Goal: Obtain resource: Download file/media

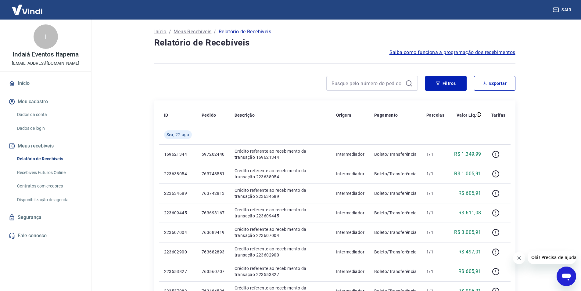
click at [438, 93] on div "Filtros Exportar" at bounding box center [334, 86] width 361 height 20
click at [438, 86] on button "Filtros" at bounding box center [445, 83] width 41 height 15
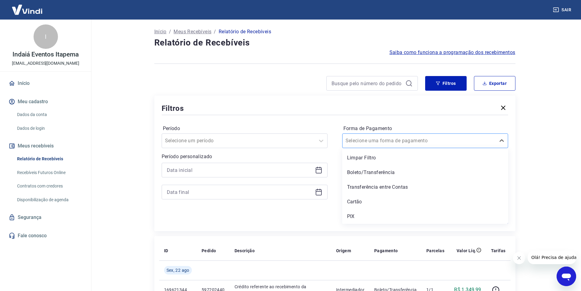
click at [404, 139] on div at bounding box center [419, 140] width 147 height 9
click at [356, 214] on div "PIX" at bounding box center [425, 216] width 166 height 12
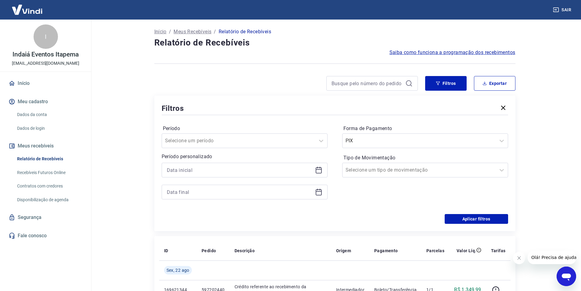
click at [318, 171] on icon at bounding box center [318, 169] width 7 height 7
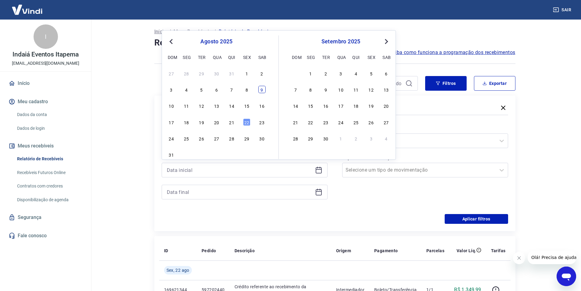
click at [262, 92] on div "9" at bounding box center [261, 89] width 7 height 7
type input "09/08/2025"
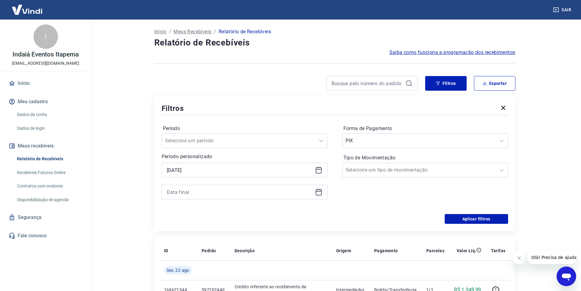
click at [321, 193] on icon at bounding box center [319, 192] width 6 height 6
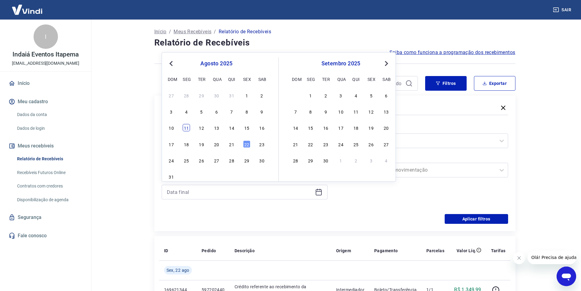
click at [187, 128] on div "11" at bounding box center [186, 127] width 7 height 7
type input "11/08/2025"
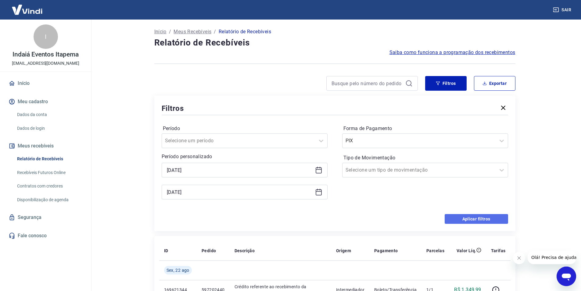
click at [454, 216] on button "Aplicar filtros" at bounding box center [476, 219] width 63 height 10
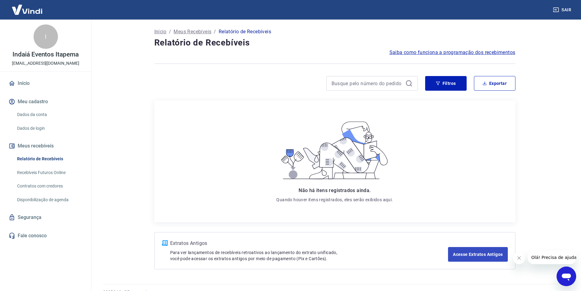
click at [465, 128] on div "Não há itens registrados ainda. Quando houver itens registrados, eles serão exi…" at bounding box center [334, 161] width 351 height 112
click at [455, 85] on button "Filtros" at bounding box center [445, 83] width 41 height 15
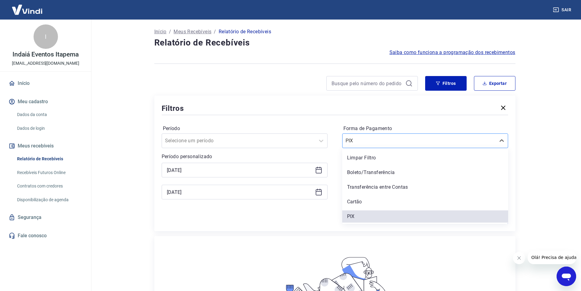
click at [408, 139] on div at bounding box center [419, 140] width 147 height 9
click at [365, 176] on div "Boleto/Transferência" at bounding box center [425, 172] width 166 height 12
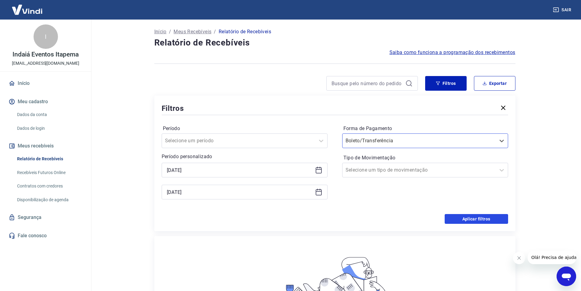
click at [456, 219] on button "Aplicar filtros" at bounding box center [476, 219] width 63 height 10
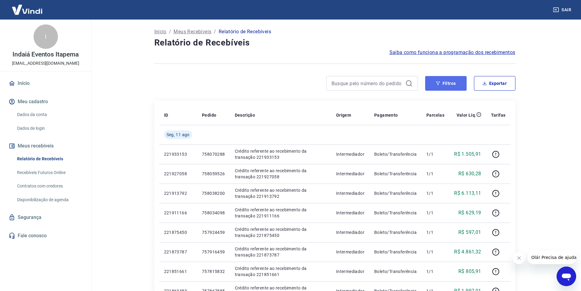
click at [436, 82] on icon "button" at bounding box center [438, 83] width 4 height 4
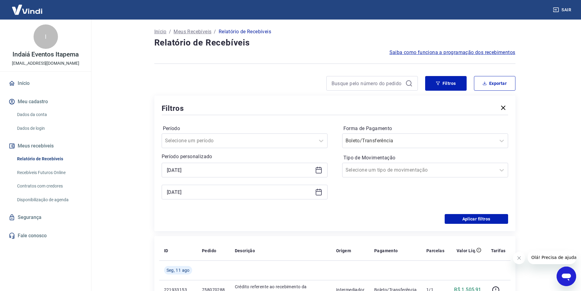
click at [318, 168] on icon at bounding box center [319, 170] width 6 height 6
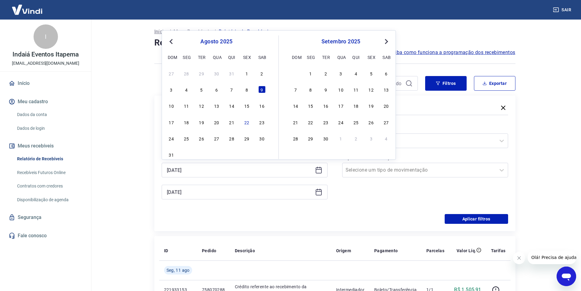
click at [538, 113] on main "Início / Meus Recebíveis / Relatório de Recebíveis Relatório de Recebíveis Saib…" at bounding box center [334, 155] width 493 height 271
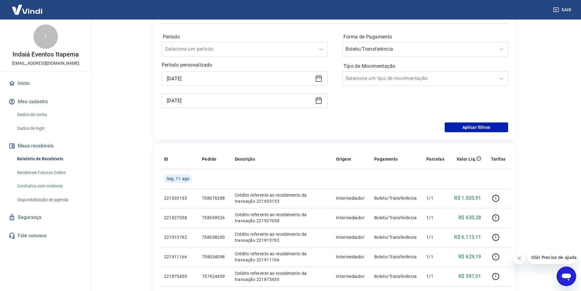
scroll to position [31, 0]
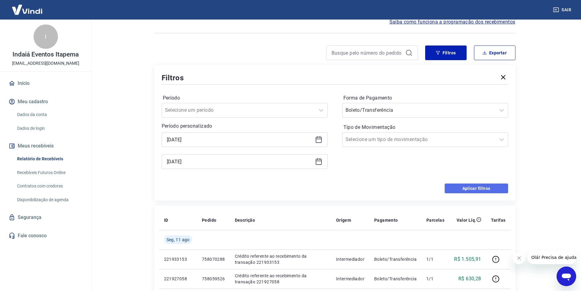
click at [461, 189] on button "Aplicar filtros" at bounding box center [476, 188] width 63 height 10
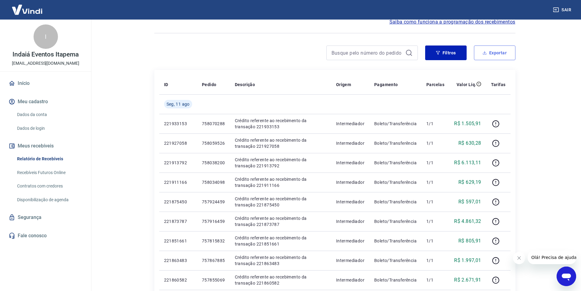
click at [498, 54] on button "Exportar" at bounding box center [494, 52] width 41 height 15
type input "09/08/2025"
type input "11/08/2025"
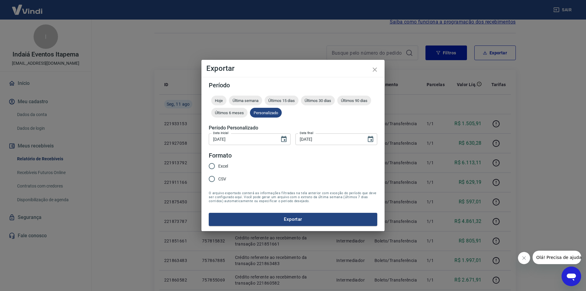
click at [220, 167] on span "Excel" at bounding box center [223, 166] width 10 height 6
click at [218, 167] on input "Excel" at bounding box center [211, 166] width 13 height 13
radio input "true"
click at [261, 214] on button "Exportar" at bounding box center [293, 219] width 168 height 13
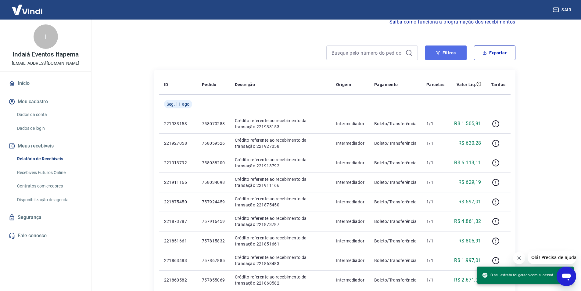
click at [440, 50] on button "Filtros" at bounding box center [445, 52] width 41 height 15
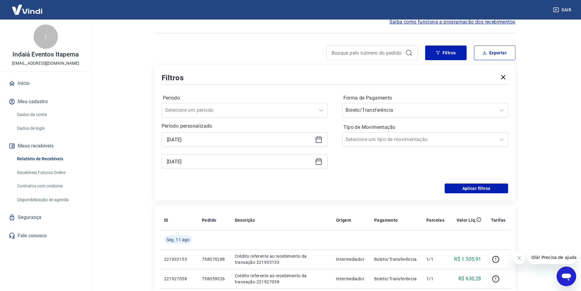
click at [313, 138] on div "09/08/2025" at bounding box center [245, 139] width 166 height 15
click at [322, 138] on icon at bounding box center [318, 139] width 7 height 7
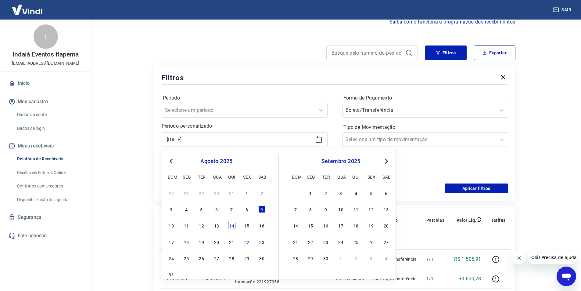
click at [231, 224] on div "14" at bounding box center [231, 224] width 7 height 7
type input "14/08/2025"
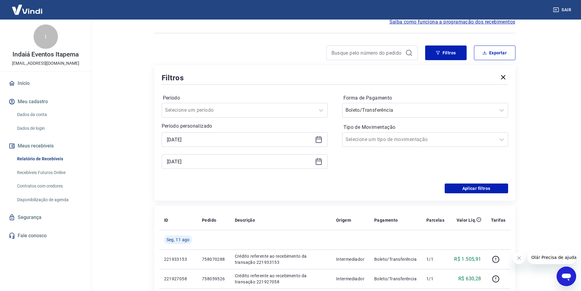
click at [323, 160] on div "11/08/2025" at bounding box center [245, 161] width 166 height 15
click at [319, 161] on icon at bounding box center [319, 160] width 6 height 1
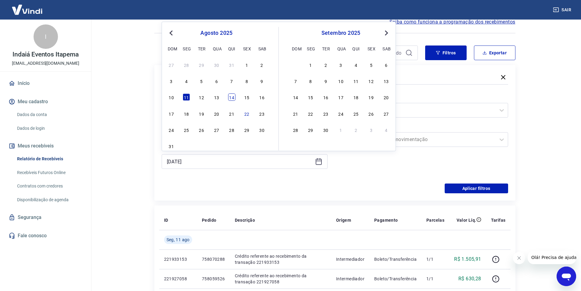
click at [233, 97] on div "14" at bounding box center [231, 96] width 7 height 7
type input "14/08/2025"
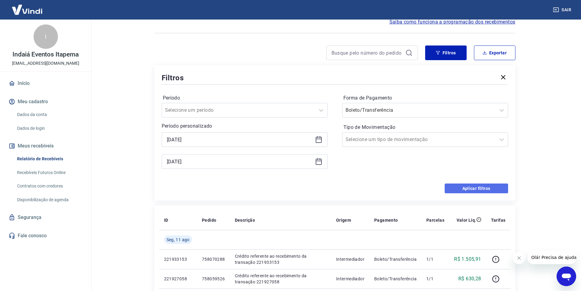
click at [472, 189] on button "Aplicar filtros" at bounding box center [476, 188] width 63 height 10
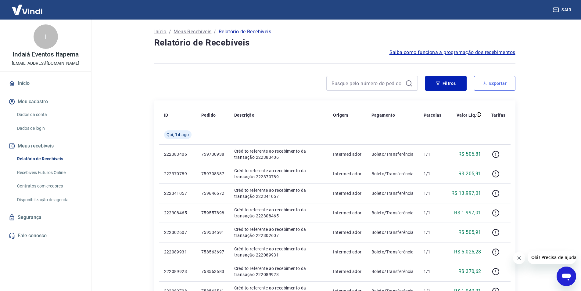
click at [482, 87] on button "Exportar" at bounding box center [494, 83] width 41 height 15
type input "14/08/2025"
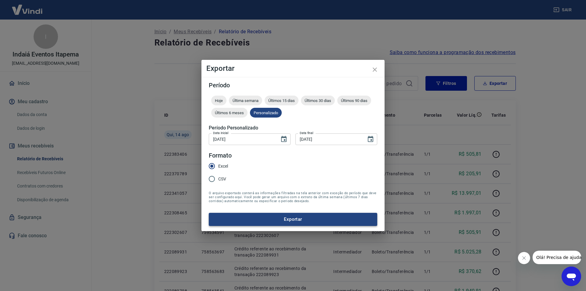
click at [264, 216] on button "Exportar" at bounding box center [293, 219] width 168 height 13
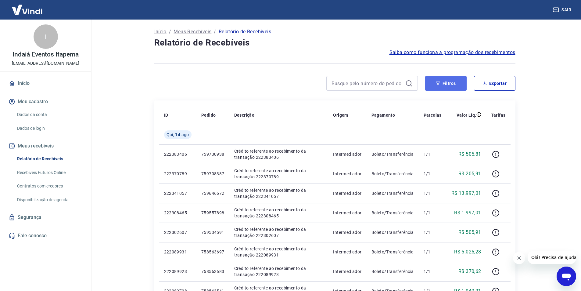
click at [447, 81] on button "Filtros" at bounding box center [445, 83] width 41 height 15
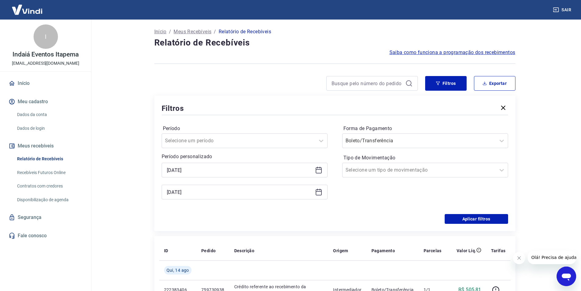
click at [317, 170] on icon at bounding box center [318, 169] width 7 height 7
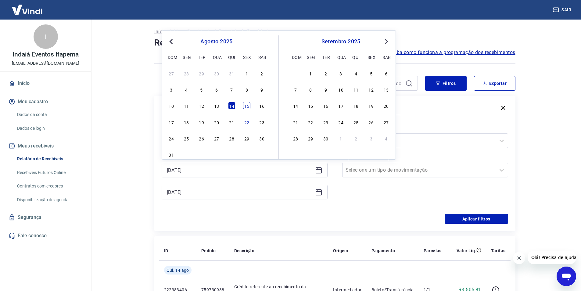
click at [247, 108] on div "15" at bounding box center [246, 105] width 7 height 7
type input "15/08/2025"
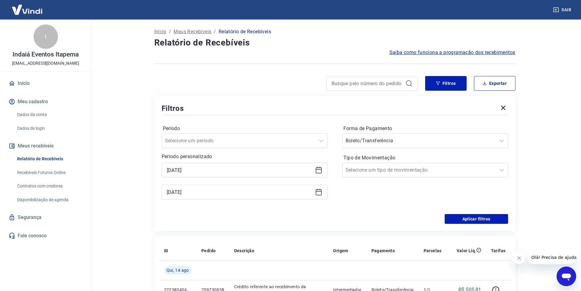
click at [320, 189] on icon at bounding box center [320, 190] width 1 height 2
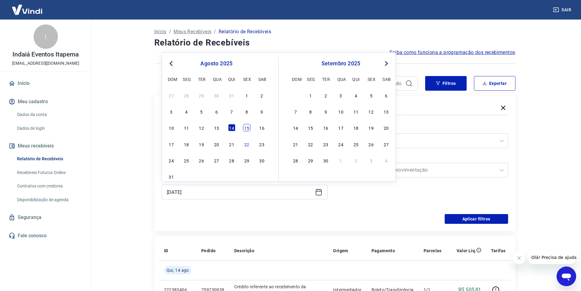
click at [248, 129] on div "15" at bounding box center [246, 127] width 7 height 7
type input "15/08/2025"
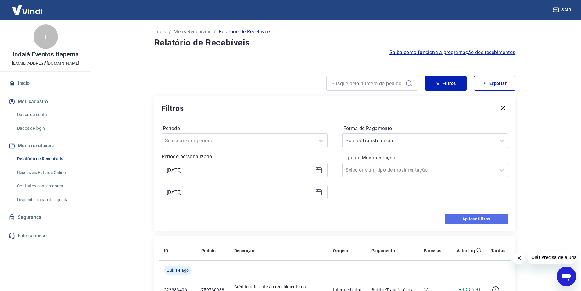
click at [455, 217] on button "Aplicar filtros" at bounding box center [476, 219] width 63 height 10
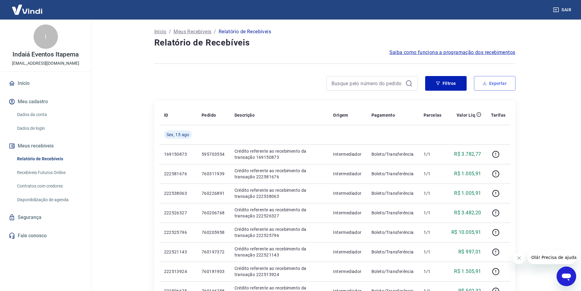
click at [498, 78] on button "Exportar" at bounding box center [494, 83] width 41 height 15
type input "15/08/2025"
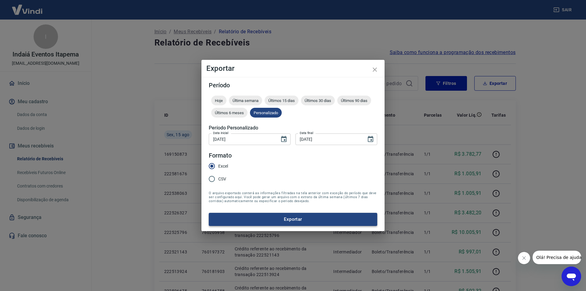
click at [264, 221] on button "Exportar" at bounding box center [293, 219] width 168 height 13
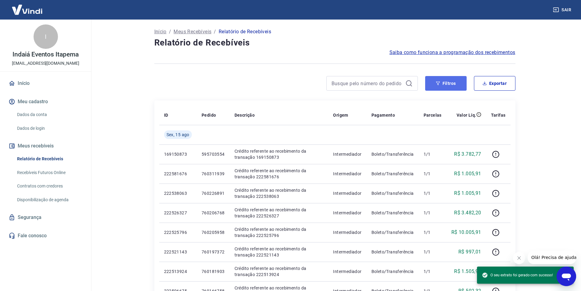
click at [444, 88] on button "Filtros" at bounding box center [445, 83] width 41 height 15
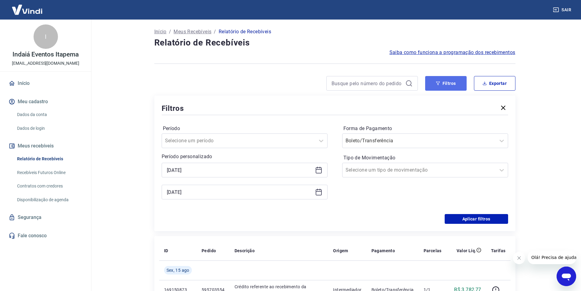
click at [444, 89] on button "Filtros" at bounding box center [445, 83] width 41 height 15
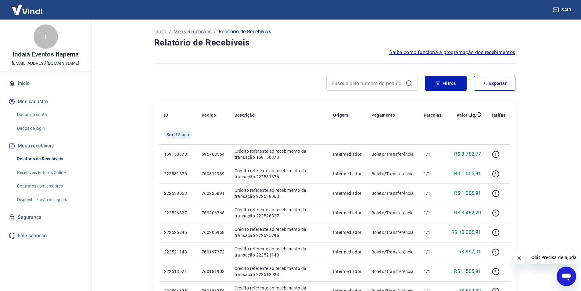
click at [564, 8] on button "Sair" at bounding box center [563, 9] width 22 height 11
